Goal: Check status: Check status

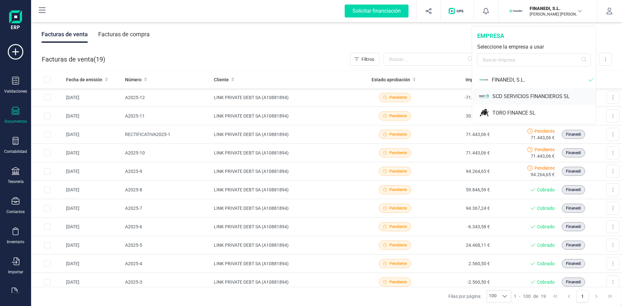
click at [510, 94] on div "SCD SERVICIOS FINANCIEROS SL" at bounding box center [543, 97] width 103 height 8
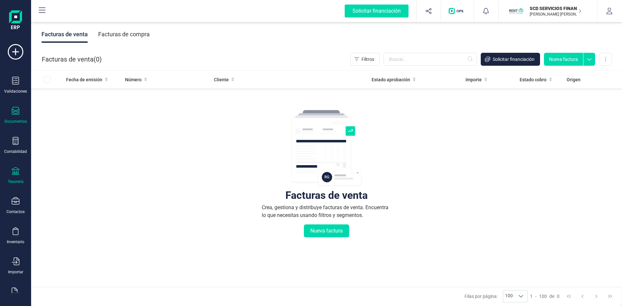
click at [10, 171] on div "Tesorería" at bounding box center [16, 175] width 26 height 17
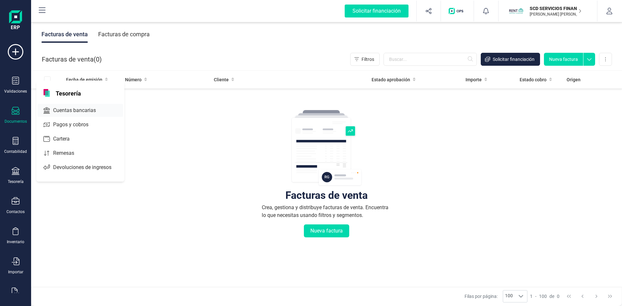
click at [60, 108] on span "Cuentas bancarias" at bounding box center [79, 111] width 57 height 8
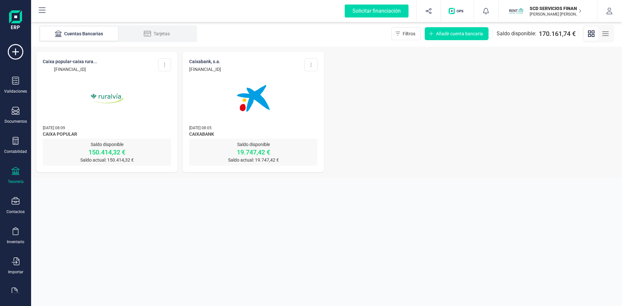
click at [102, 94] on img at bounding box center [107, 98] width 54 height 54
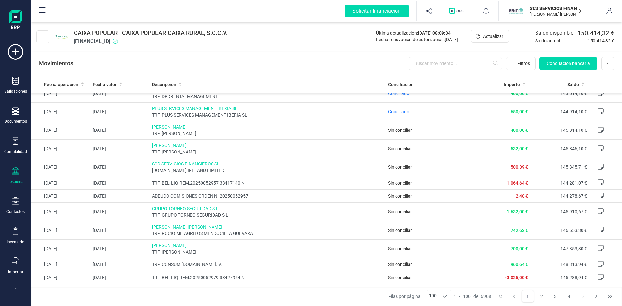
scroll to position [227, 0]
click at [495, 38] on span "Actualizar" at bounding box center [493, 36] width 20 height 6
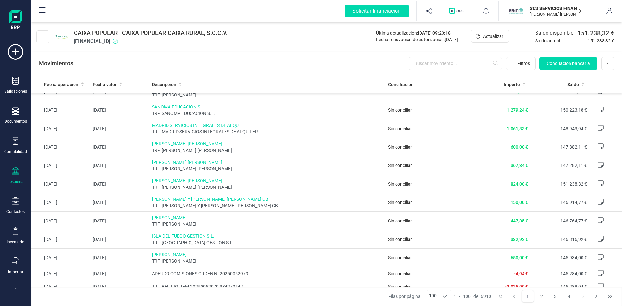
scroll to position [0, 0]
